Goal: Register for event/course

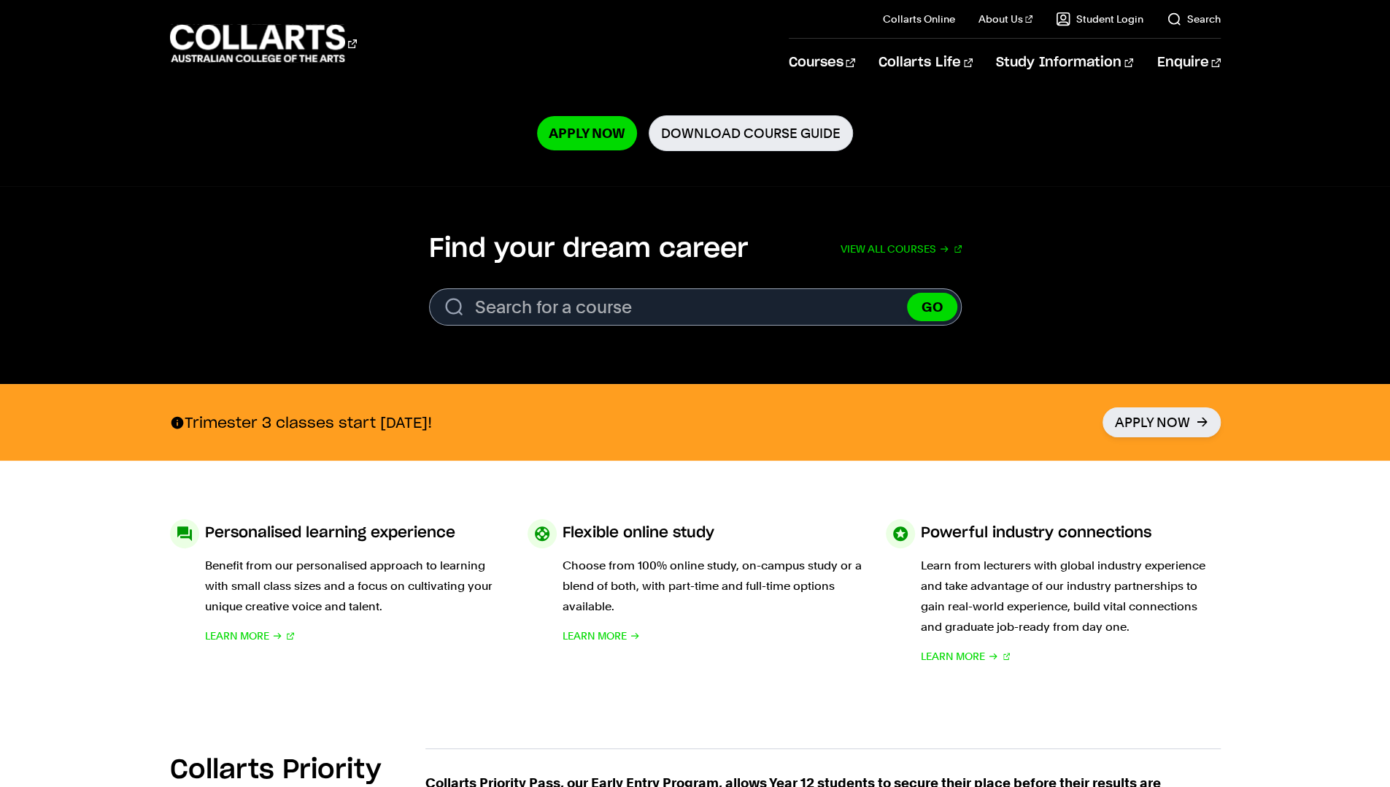
scroll to position [339, 0]
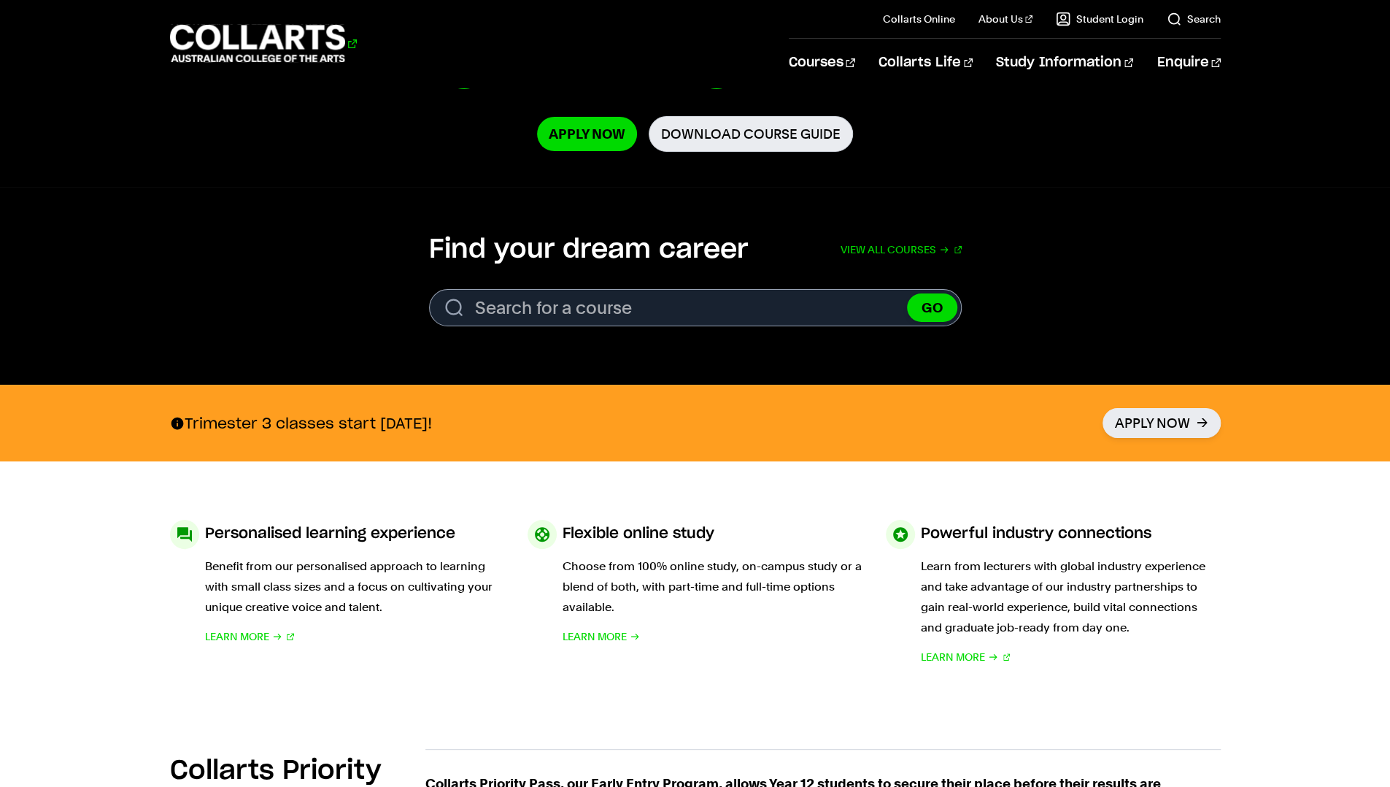
click at [346, 41] on 1 "Go to homepage" at bounding box center [258, 44] width 176 height 38
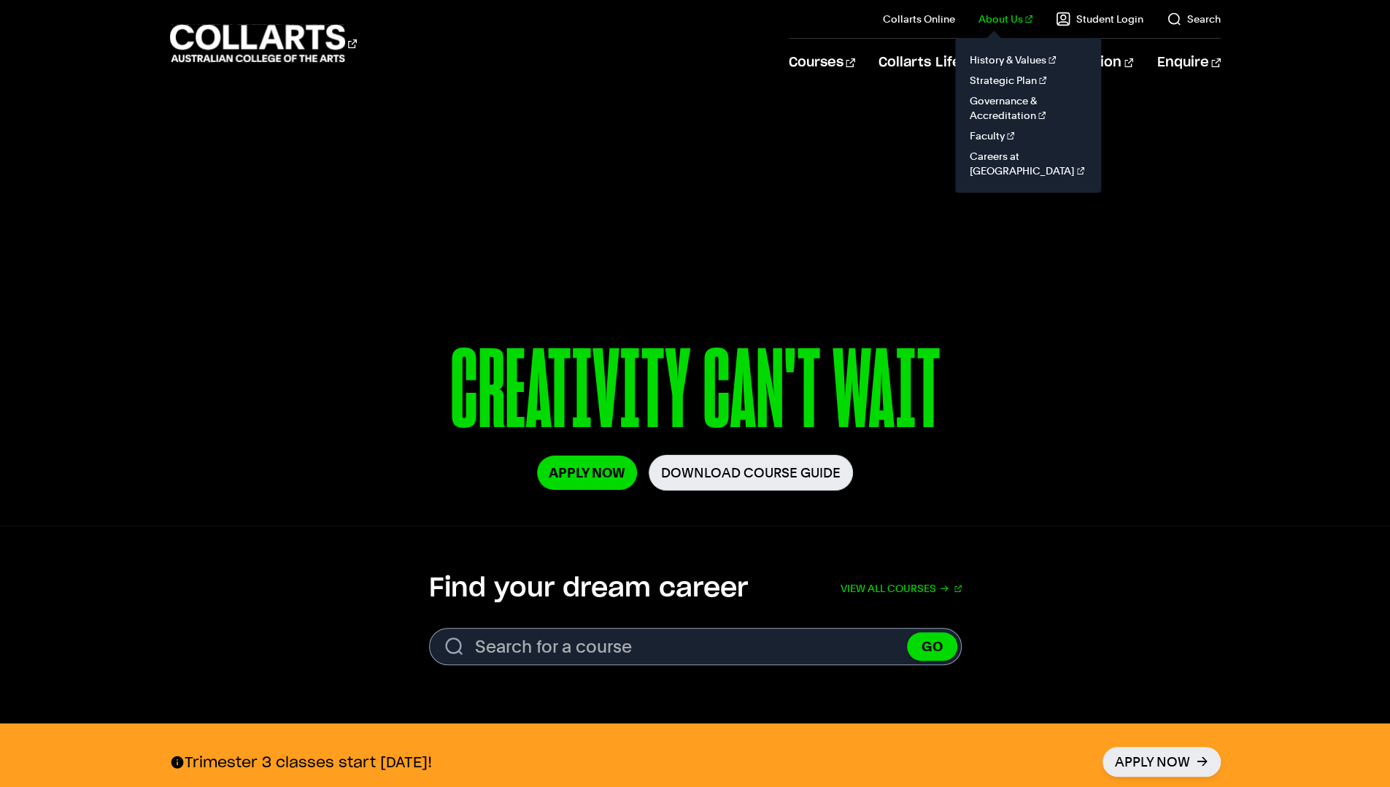
click at [1031, 18] on link "About Us" at bounding box center [1006, 19] width 54 height 15
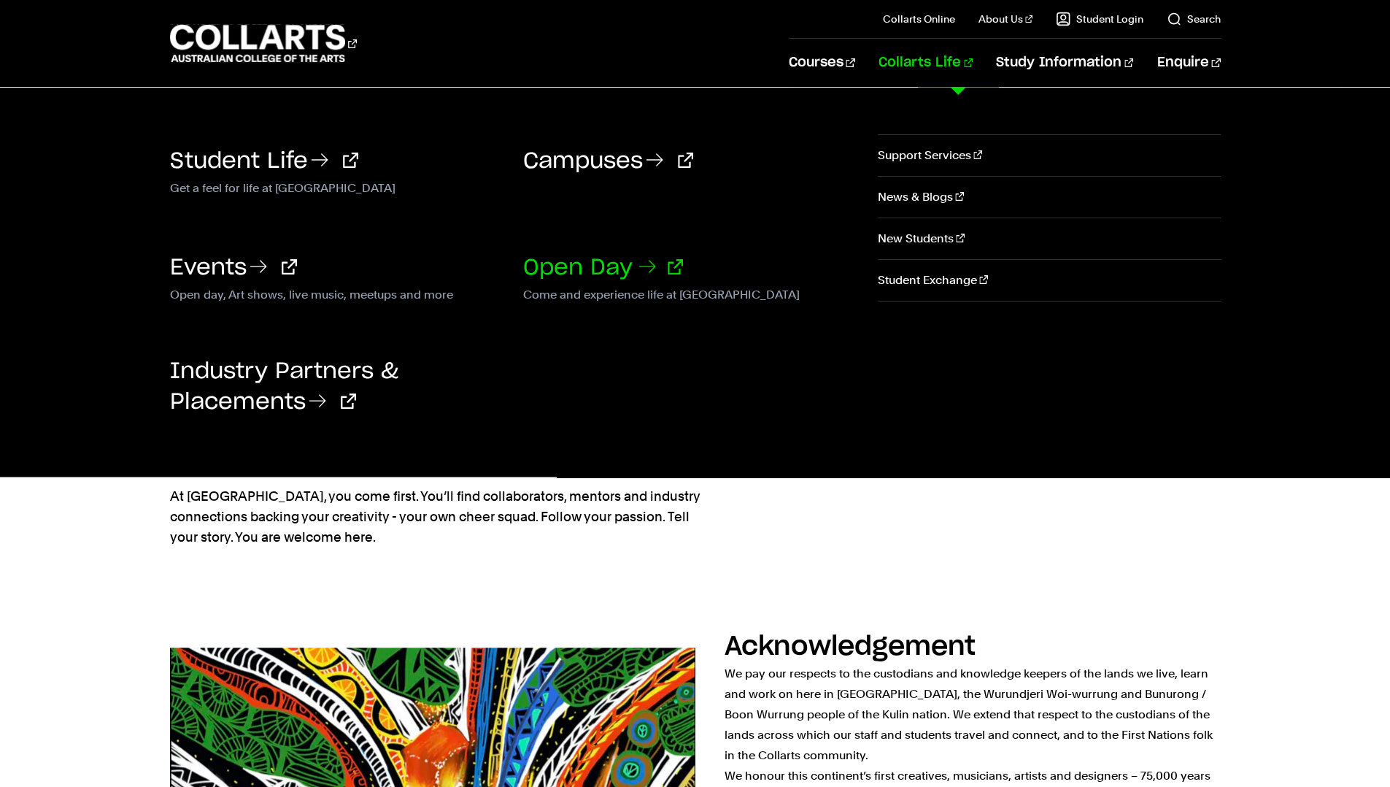
click at [579, 257] on link "Open Day" at bounding box center [603, 268] width 160 height 22
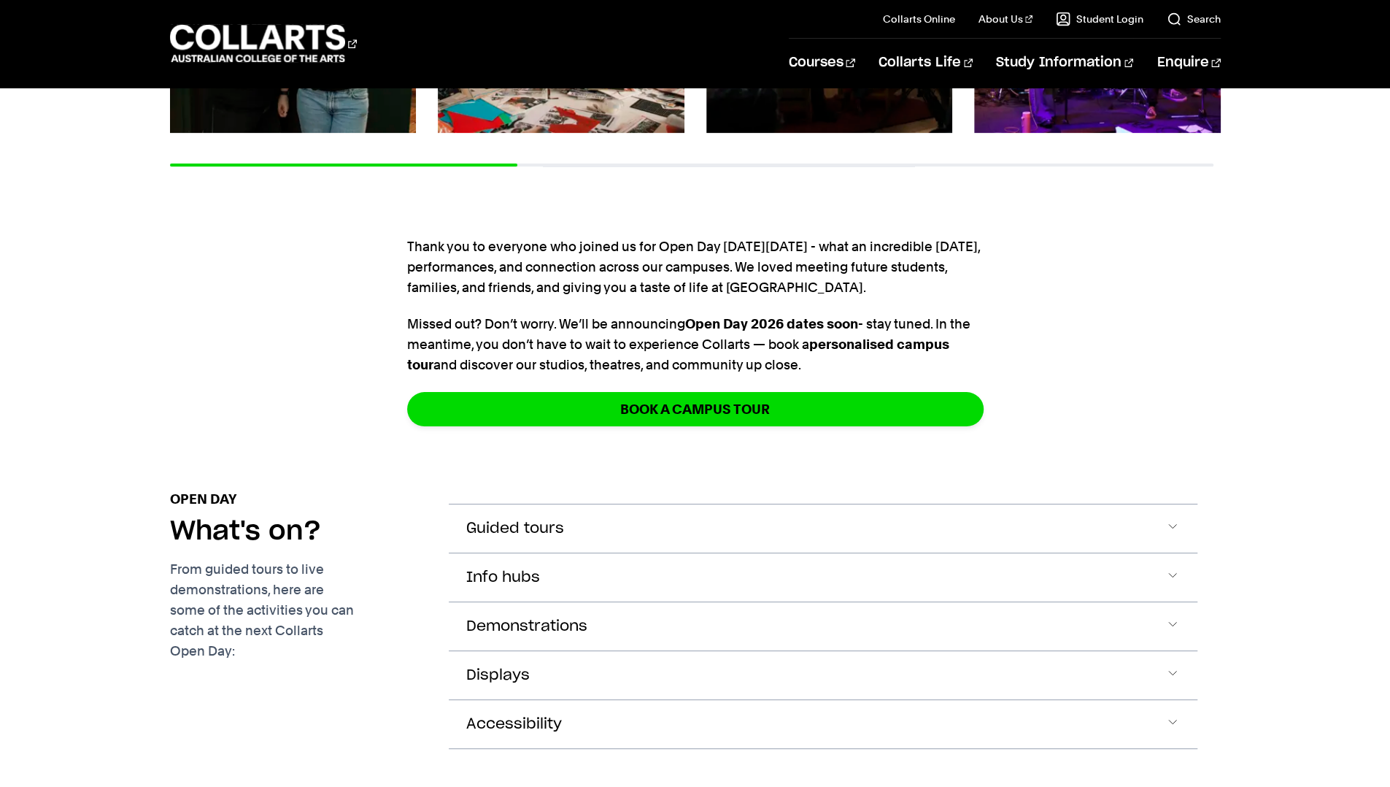
scroll to position [488, 0]
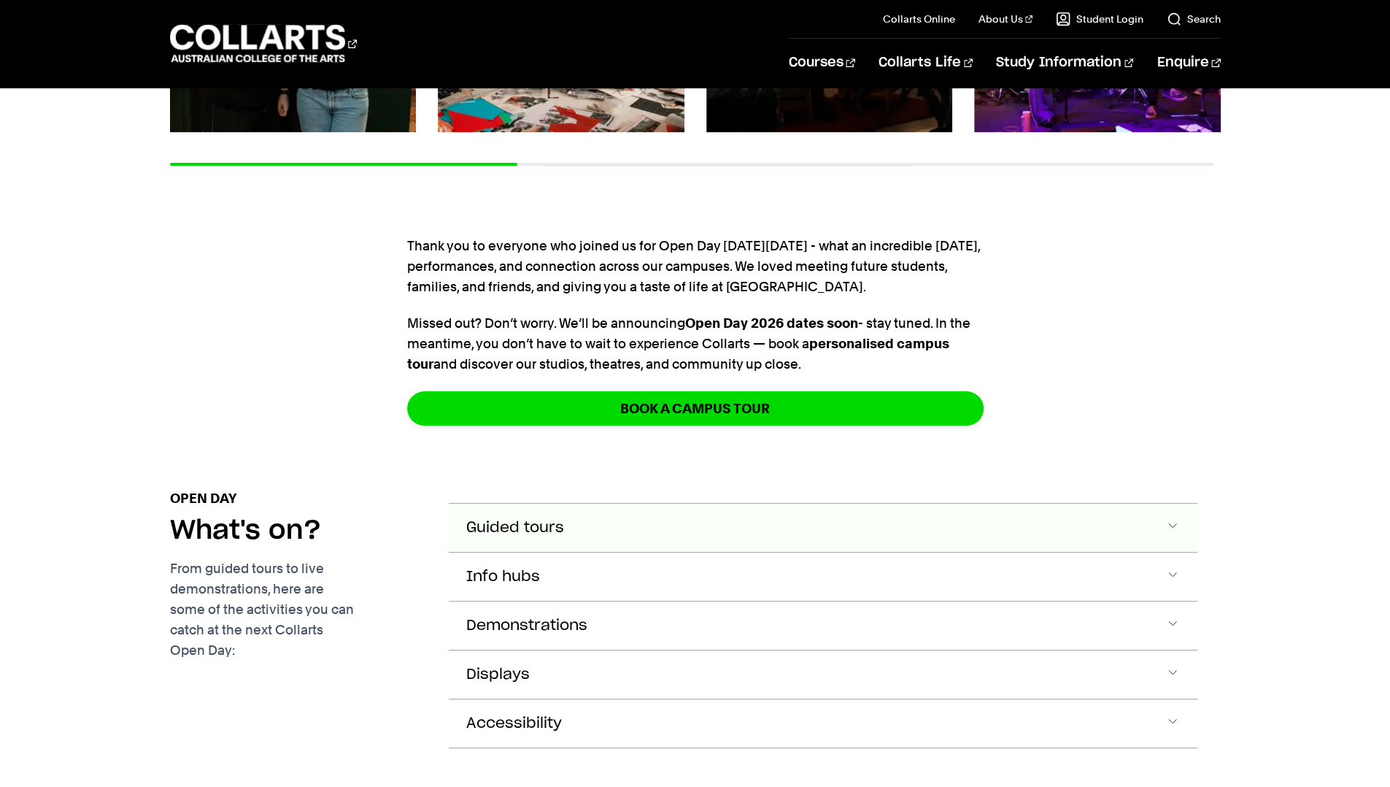
click at [603, 529] on button "Guided tours" at bounding box center [823, 528] width 749 height 48
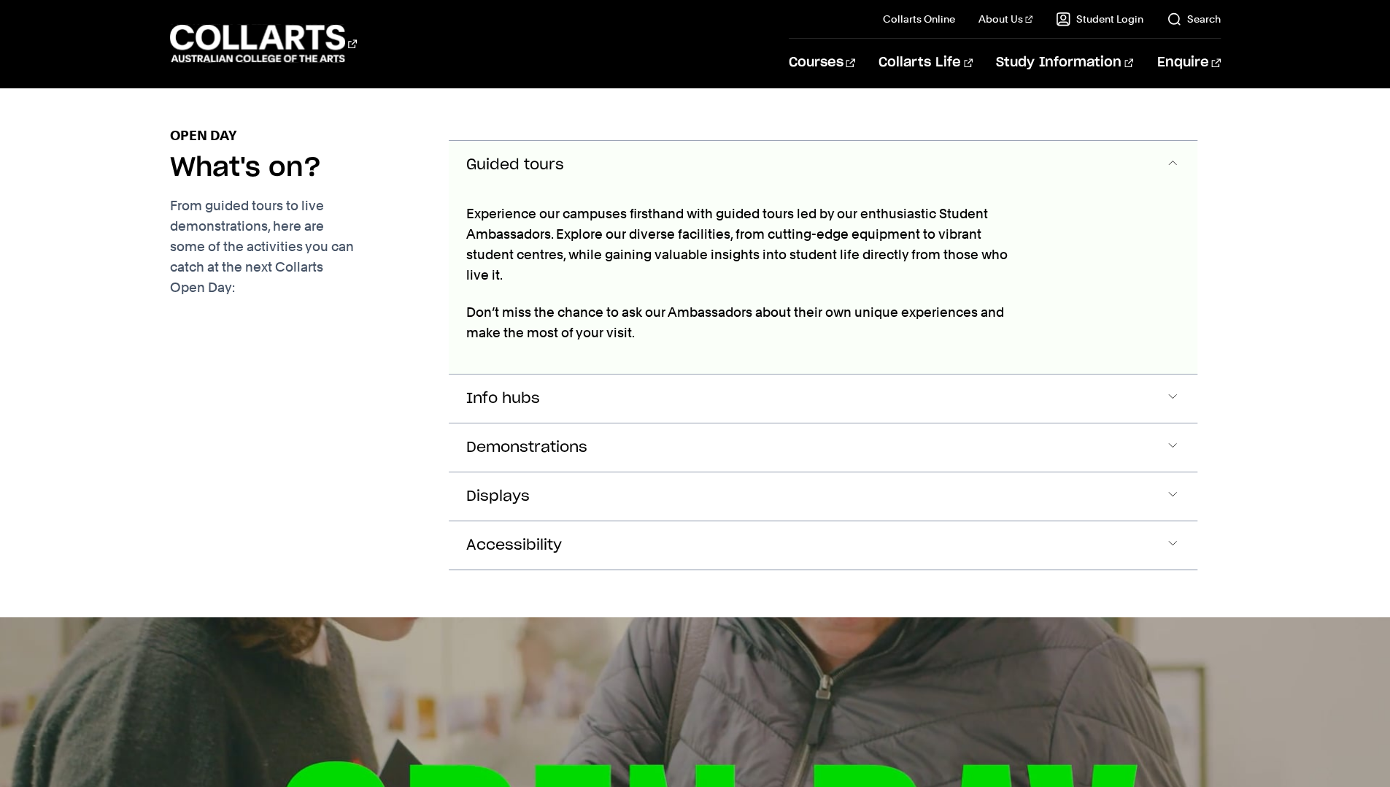
scroll to position [860, 0]
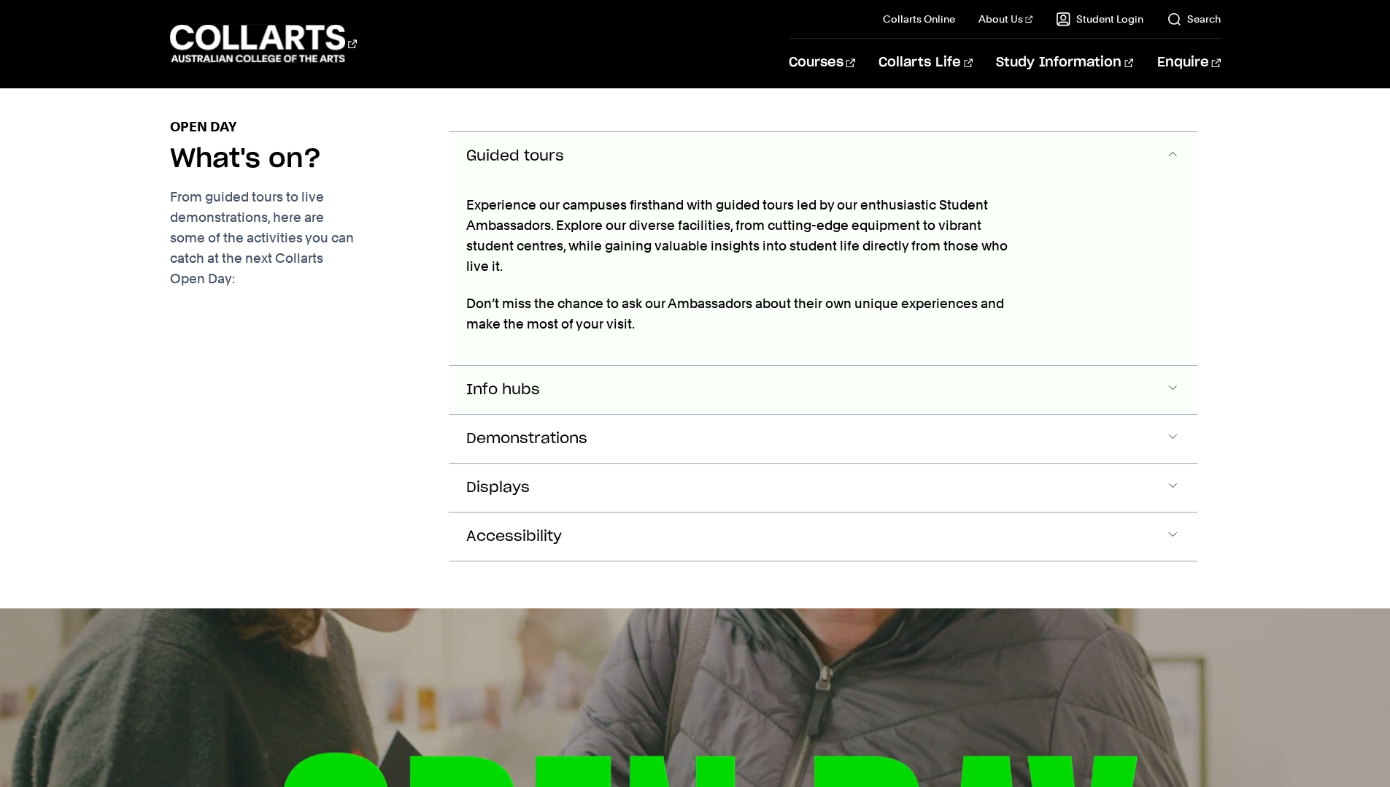
click at [601, 381] on button "Info hubs" at bounding box center [823, 390] width 749 height 48
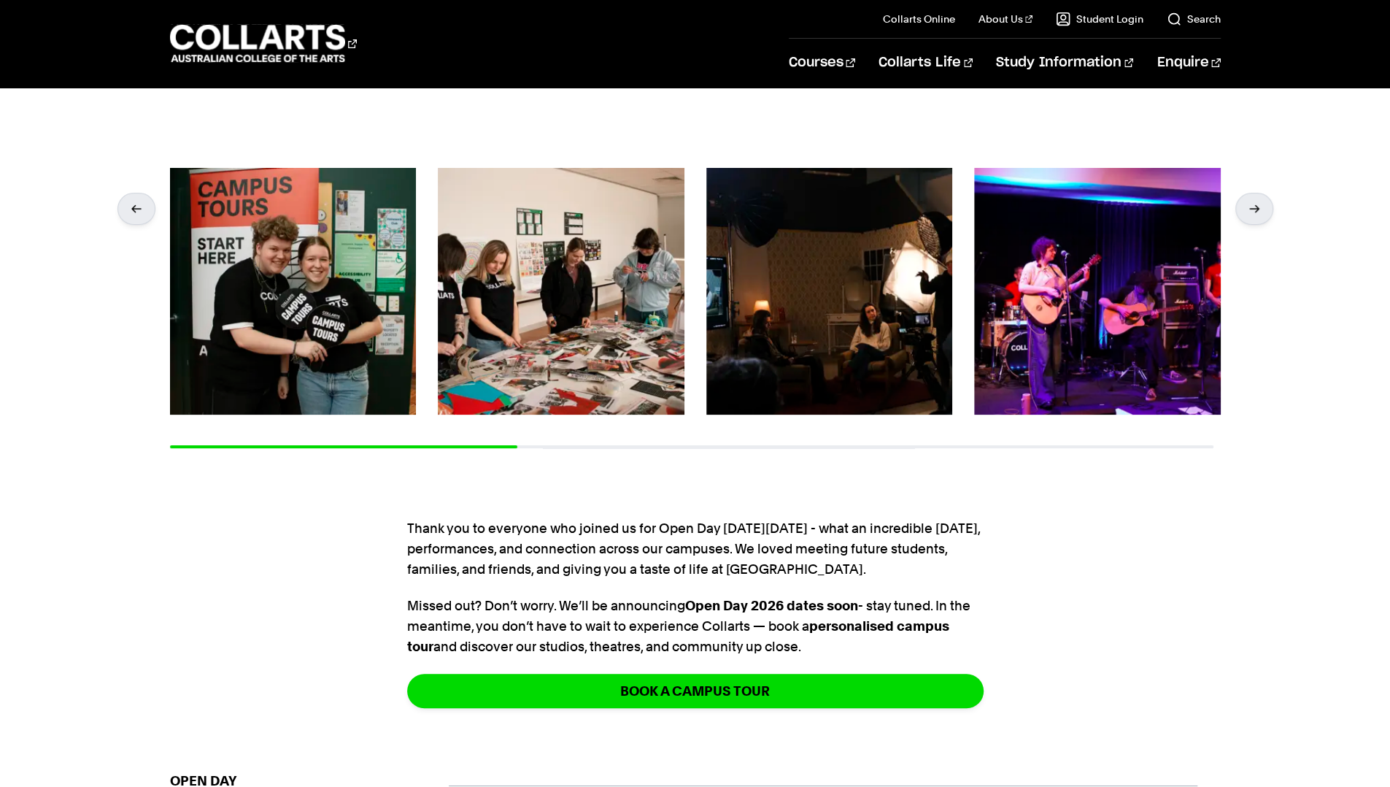
scroll to position [0, 0]
